Goal: Navigation & Orientation: Find specific page/section

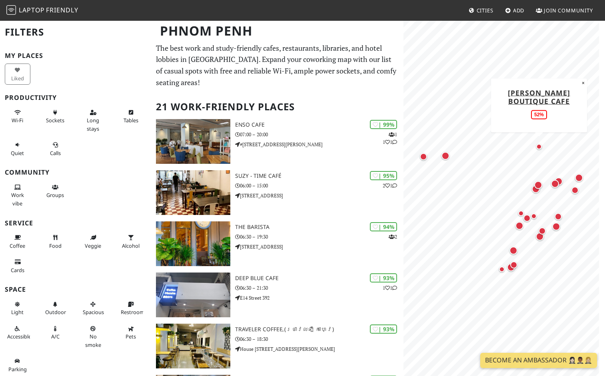
click at [538, 147] on div "Map marker" at bounding box center [539, 147] width 6 height 6
click at [444, 157] on div "Map marker" at bounding box center [445, 156] width 8 height 8
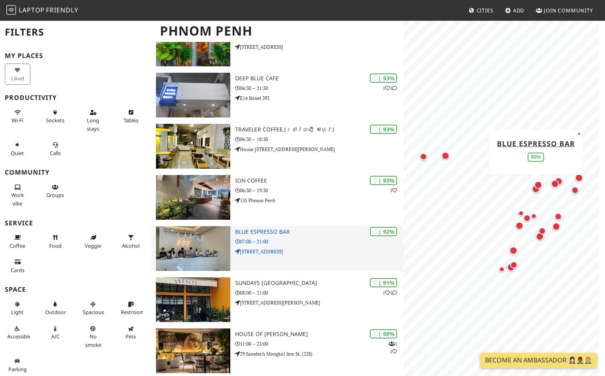
scroll to position [280, 0]
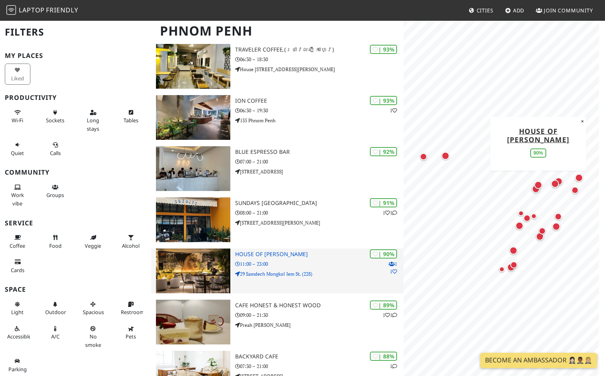
click at [317, 251] on h3 "House of [PERSON_NAME]" at bounding box center [319, 254] width 168 height 7
